Goal: Navigation & Orientation: Find specific page/section

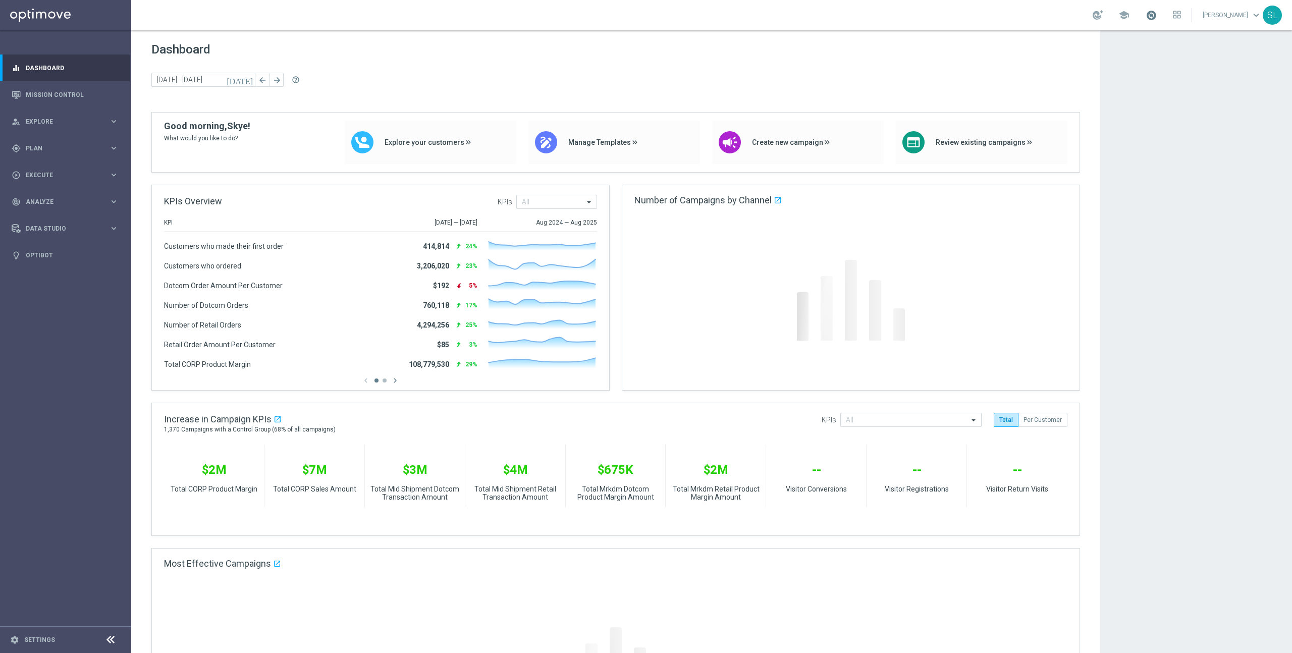
click at [1156, 16] on span at bounding box center [1150, 15] width 11 height 11
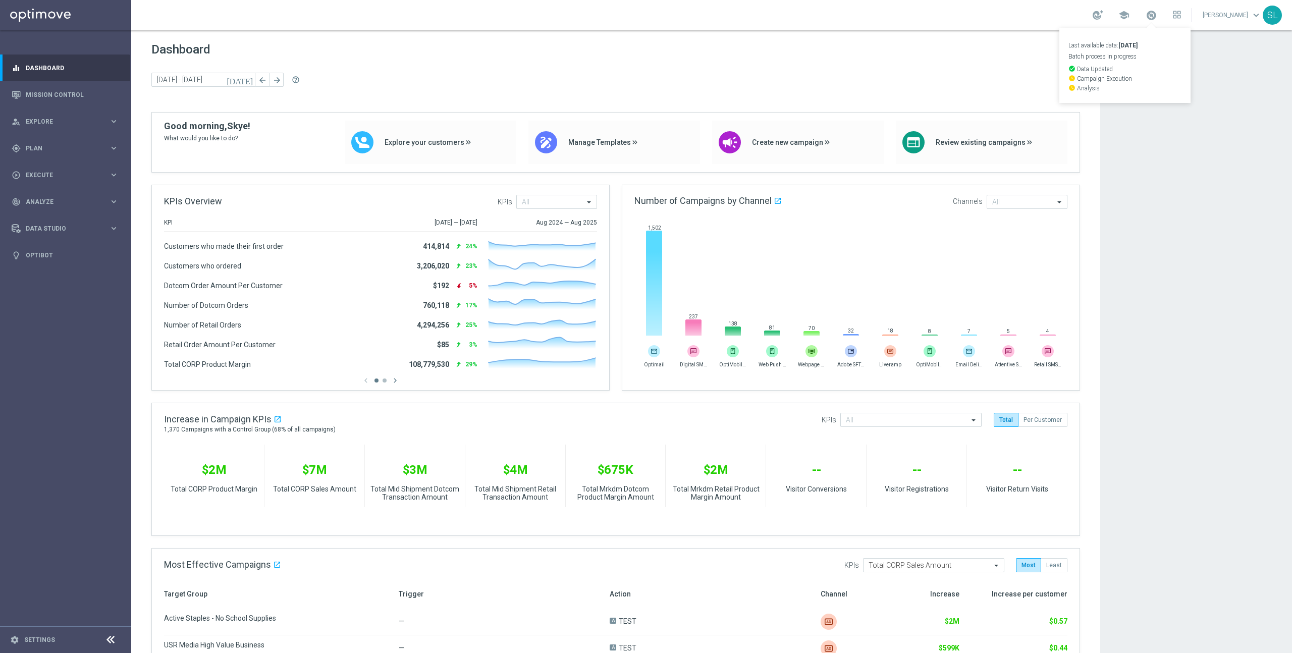
click at [1215, 281] on app-dashboard-grid "Dashboard today 23 Jun 2025 - 29 Jun 2025 arrow_back arrow_forward help_outline…" at bounding box center [711, 507] width 1161 height 954
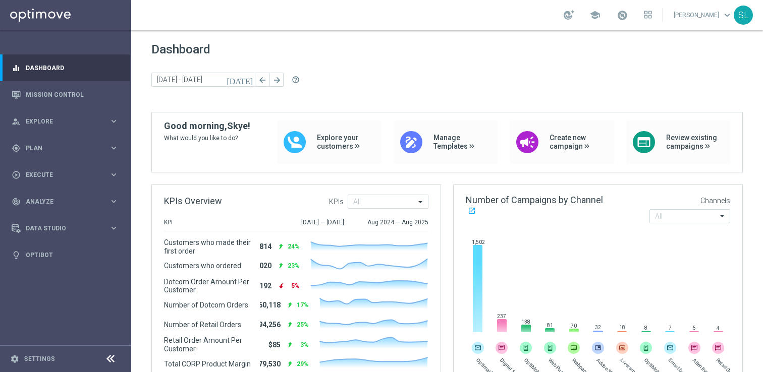
click at [111, 361] on icon at bounding box center [110, 359] width 12 height 12
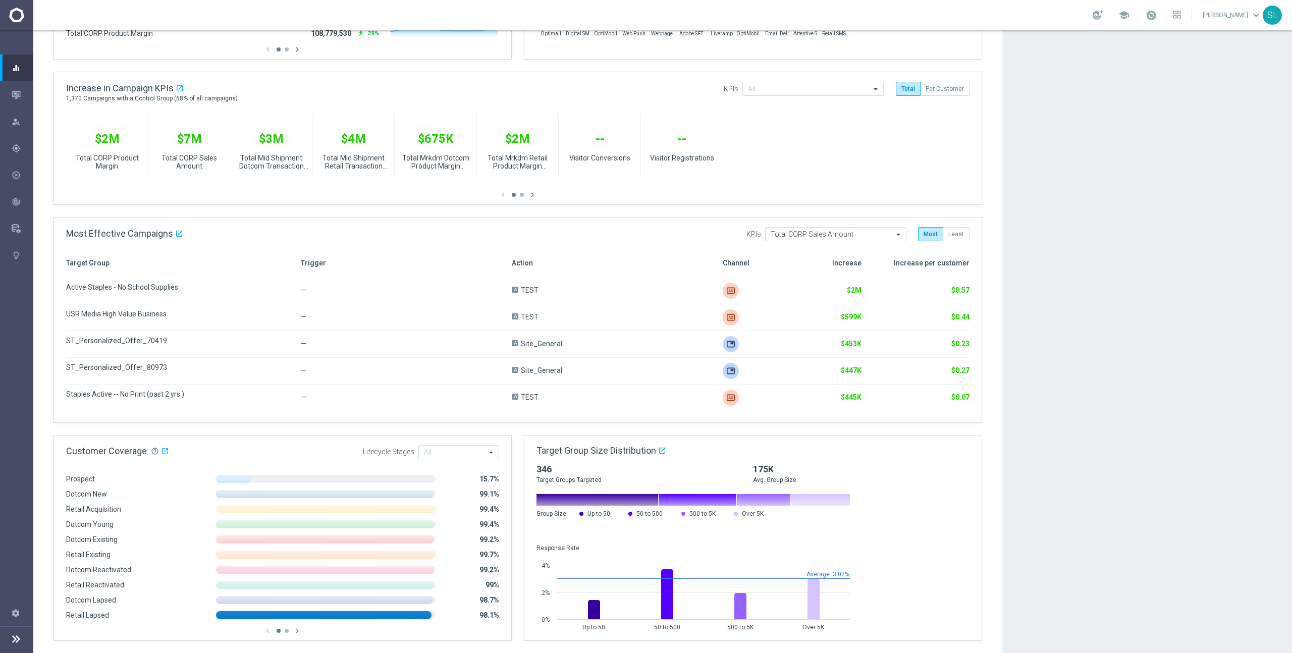
scroll to position [331, 0]
